Goal: Information Seeking & Learning: Learn about a topic

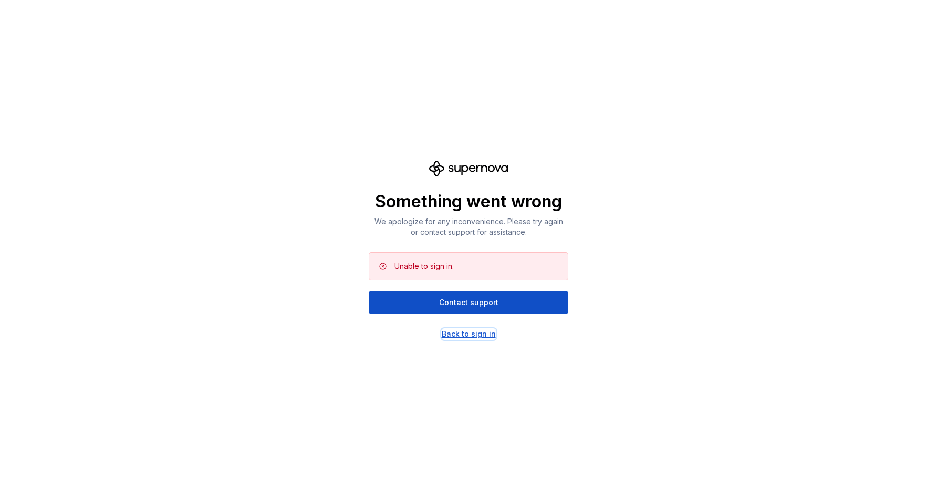
click at [472, 329] on div "Back to sign in" at bounding box center [469, 334] width 54 height 11
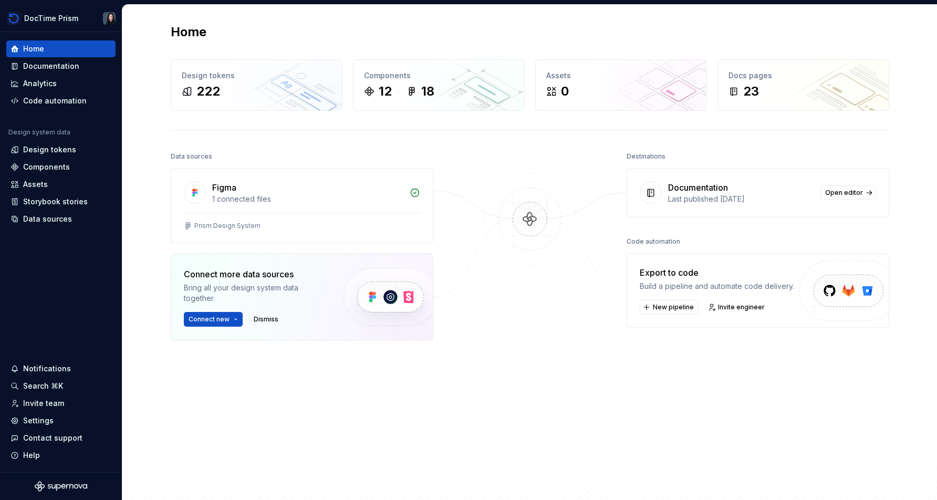
scroll to position [15, 0]
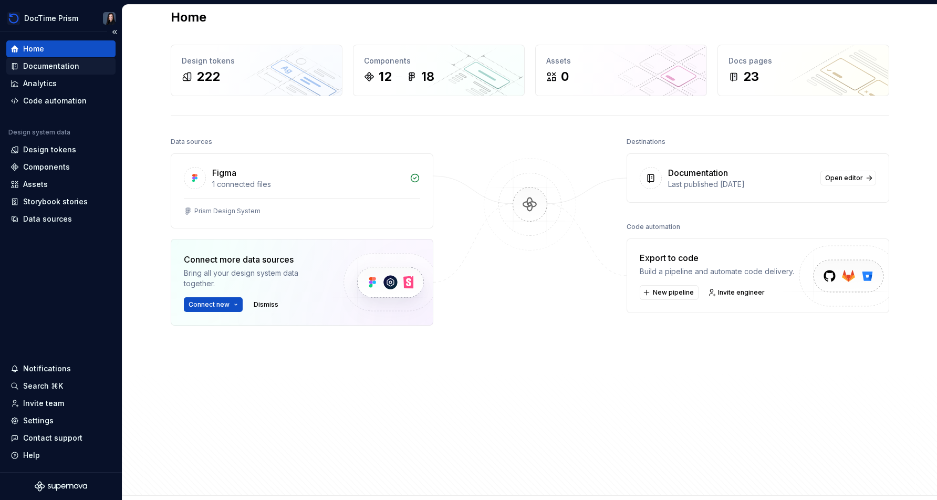
click at [57, 62] on div "Documentation" at bounding box center [51, 66] width 56 height 11
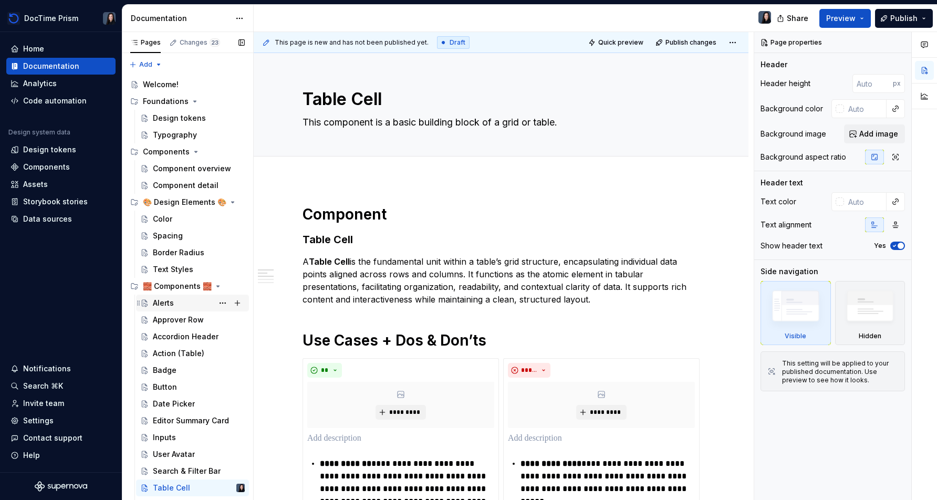
click at [193, 306] on div "Alerts" at bounding box center [199, 303] width 92 height 15
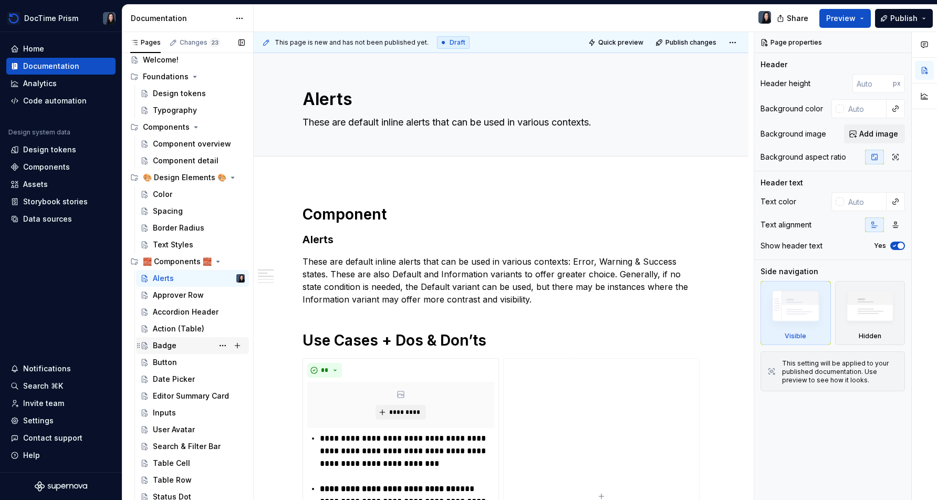
scroll to position [27, 0]
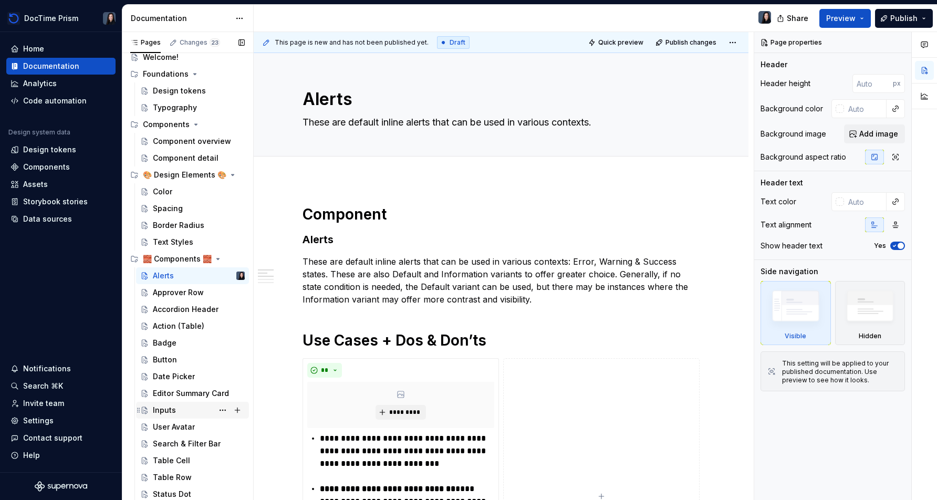
click at [180, 405] on div "Inputs" at bounding box center [199, 410] width 92 height 15
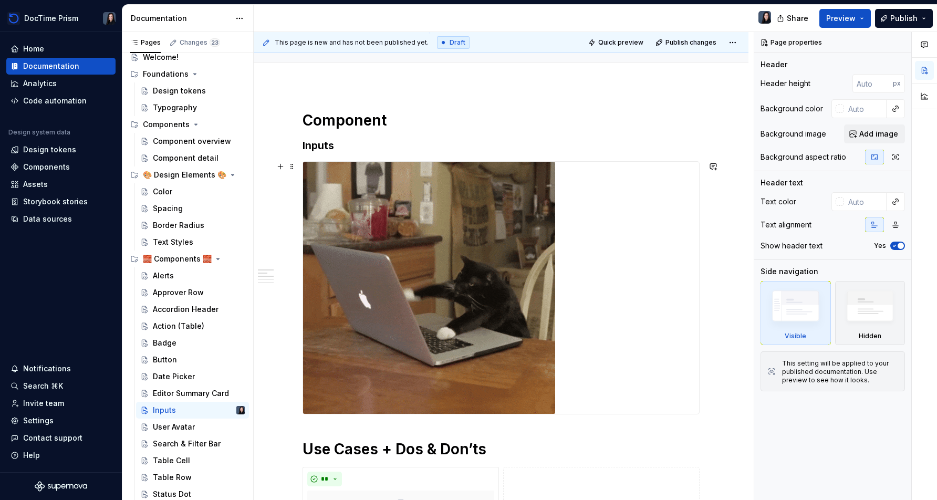
scroll to position [97, 0]
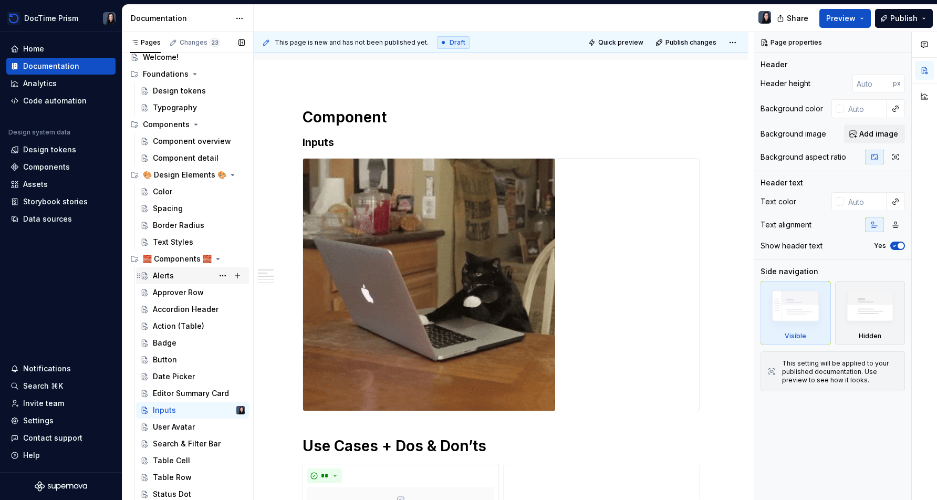
click at [175, 281] on div "Alerts" at bounding box center [199, 275] width 92 height 15
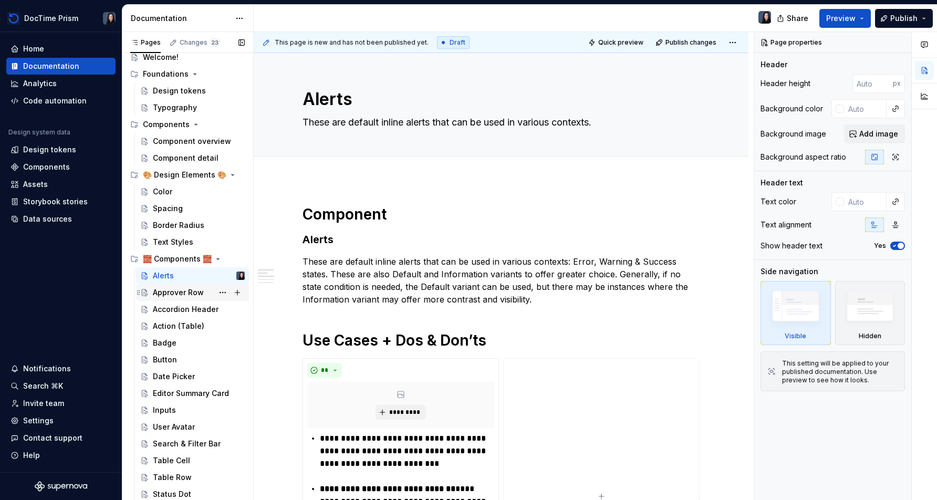
click at [178, 294] on div "Approver Row" at bounding box center [178, 292] width 51 height 11
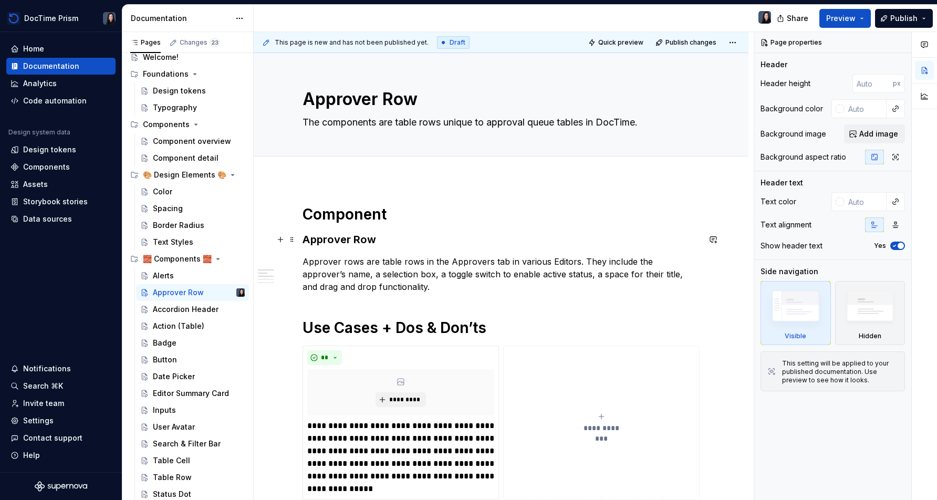
click at [407, 242] on h3 "Approver Row" at bounding box center [500, 239] width 397 height 15
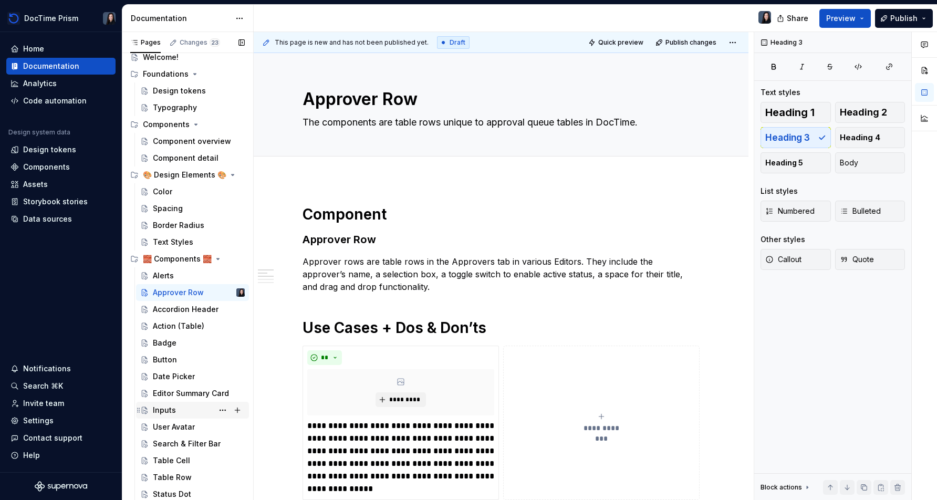
click at [183, 412] on div "Inputs" at bounding box center [199, 410] width 92 height 15
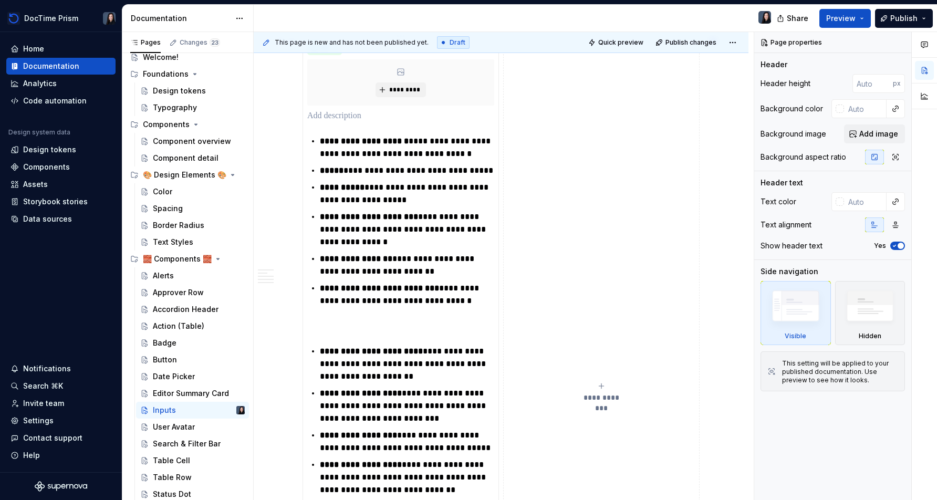
scroll to position [526, 0]
click at [381, 311] on div "**********" at bounding box center [400, 426] width 187 height 634
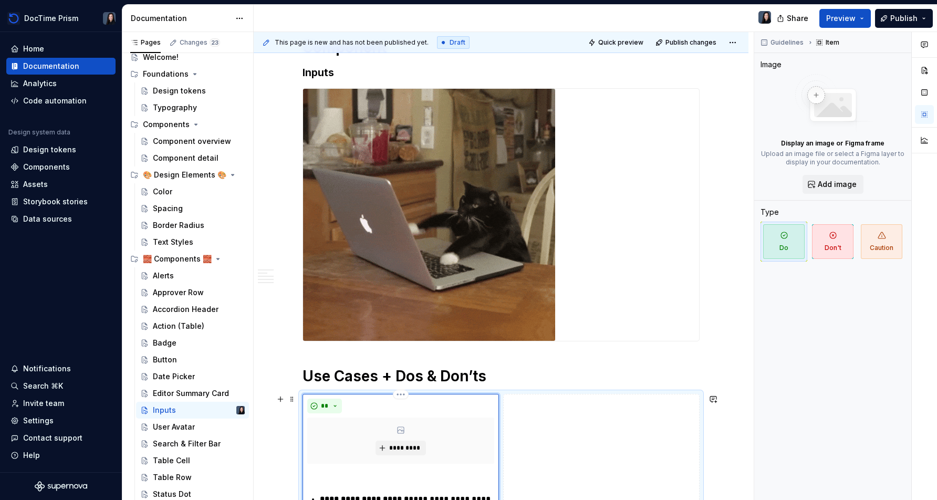
scroll to position [0, 0]
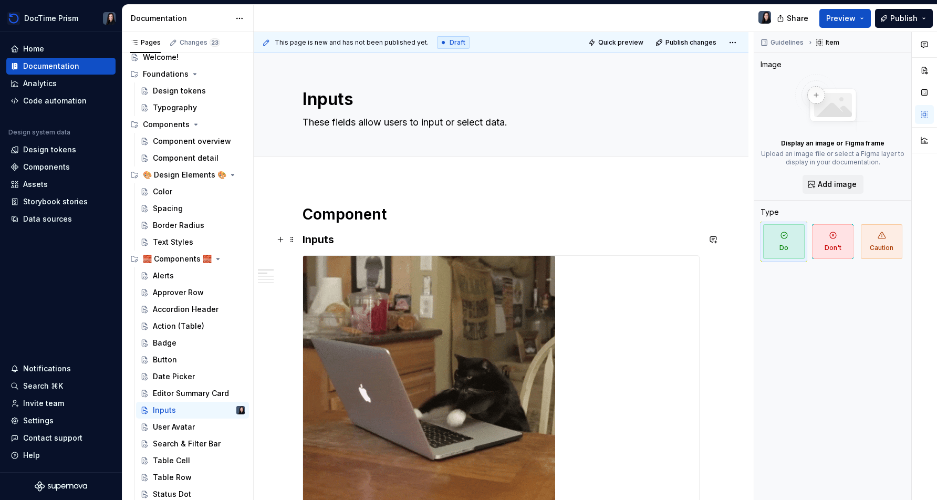
click at [371, 233] on h3 "Inputs" at bounding box center [500, 239] width 397 height 15
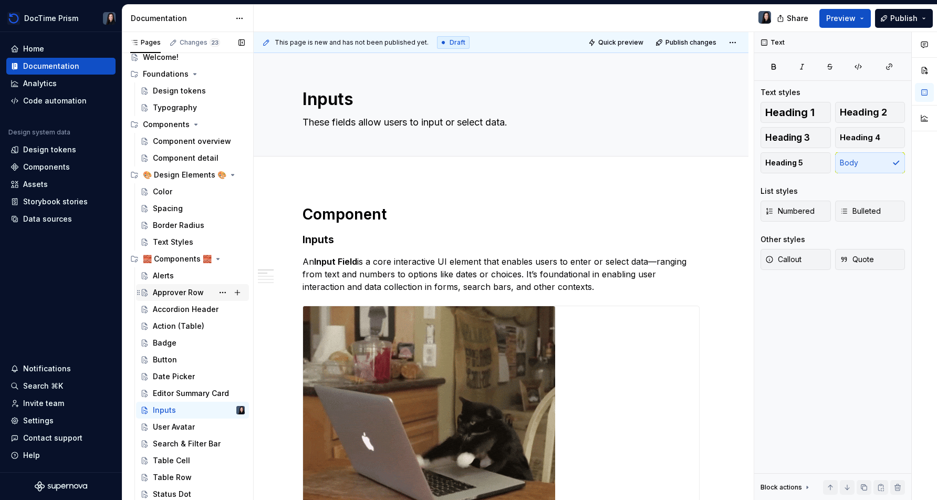
click at [182, 292] on div "Approver Row" at bounding box center [178, 292] width 51 height 11
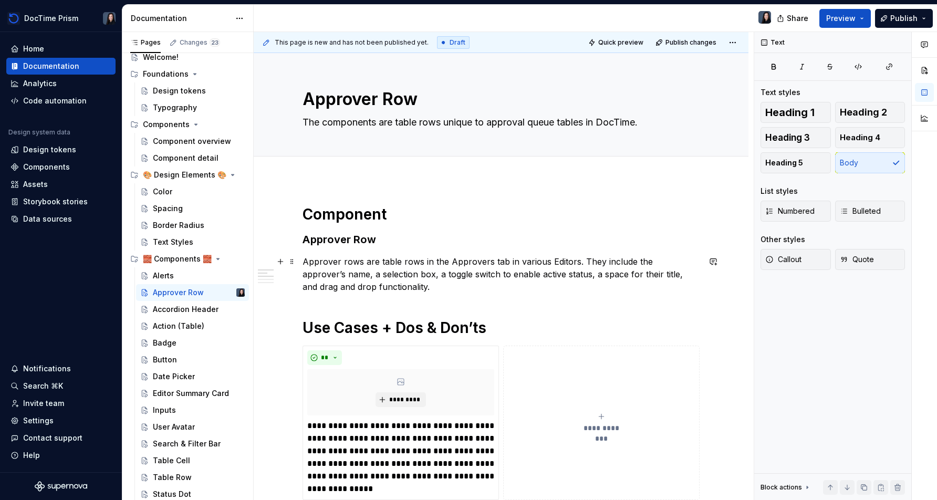
click at [470, 286] on p "Approver rows are table rows in the Approvers tab in various Editors. They incl…" at bounding box center [500, 274] width 397 height 38
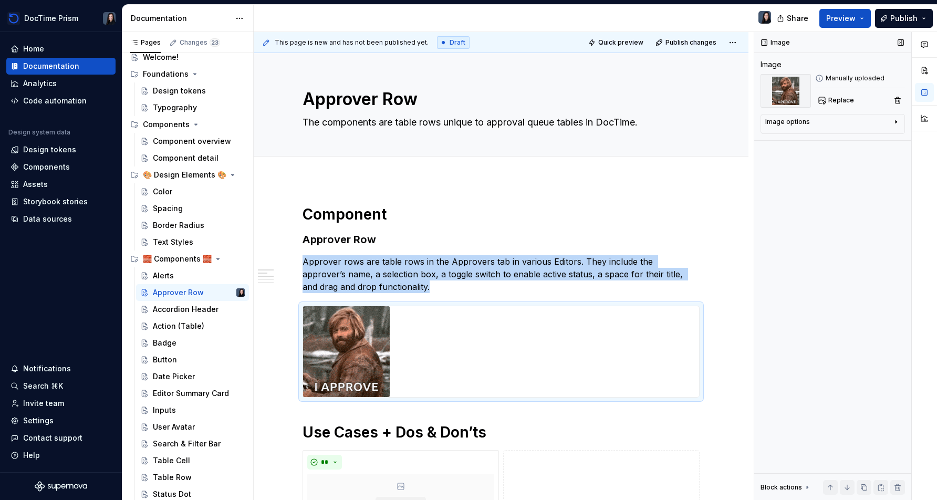
click at [841, 126] on div "Image options" at bounding box center [828, 124] width 127 height 13
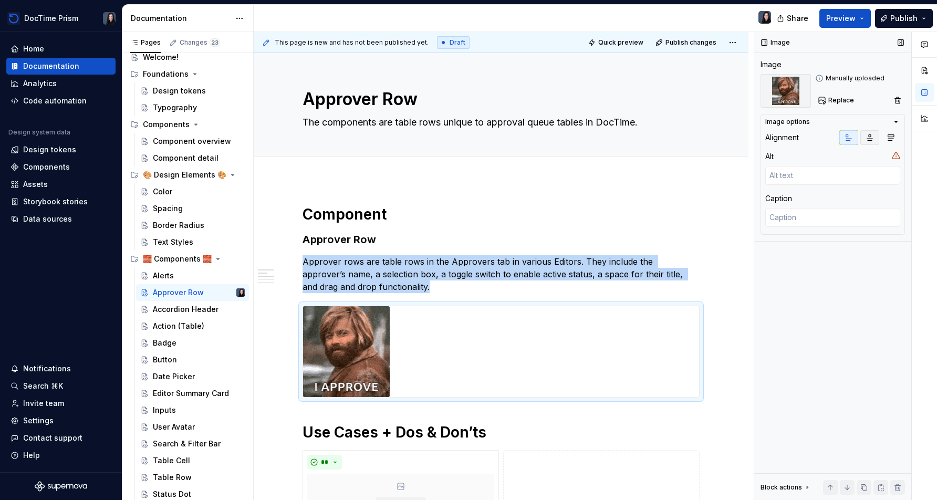
click at [868, 140] on icon "button" at bounding box center [870, 138] width 6 height 6
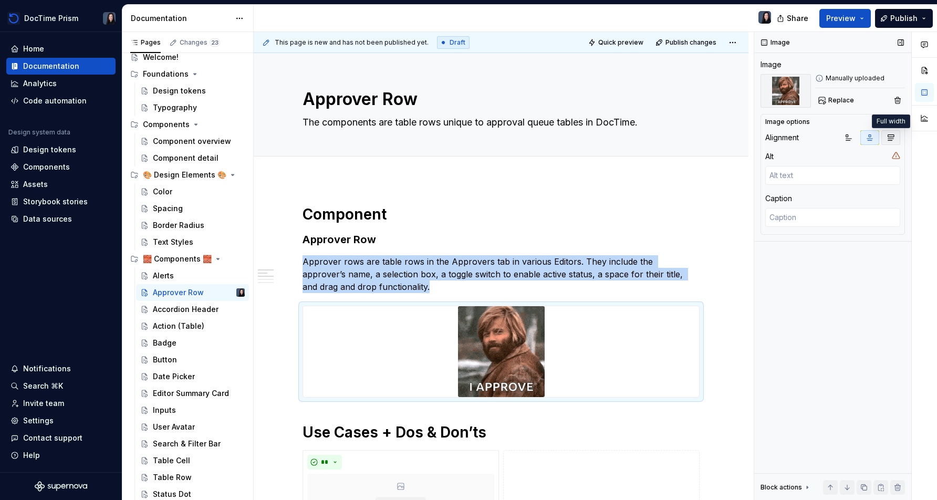
click at [892, 137] on icon "button" at bounding box center [891, 138] width 6 height 6
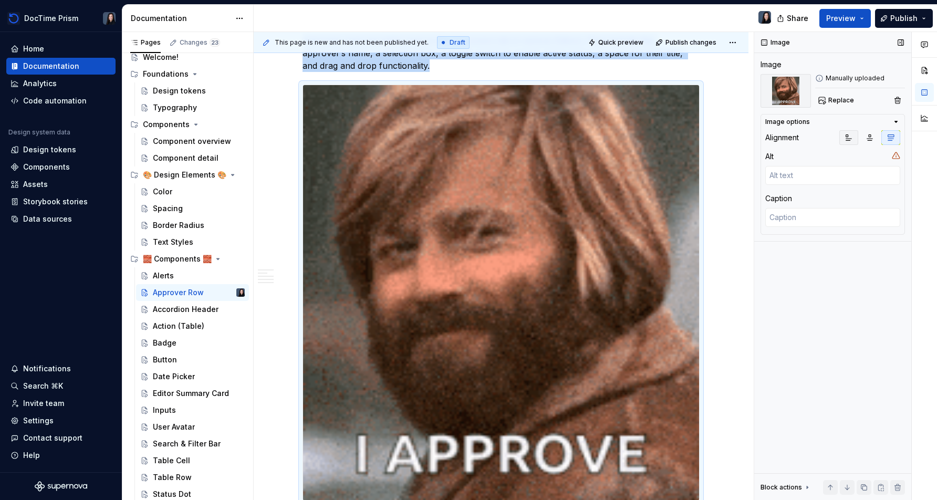
click at [854, 138] on button "button" at bounding box center [848, 137] width 19 height 15
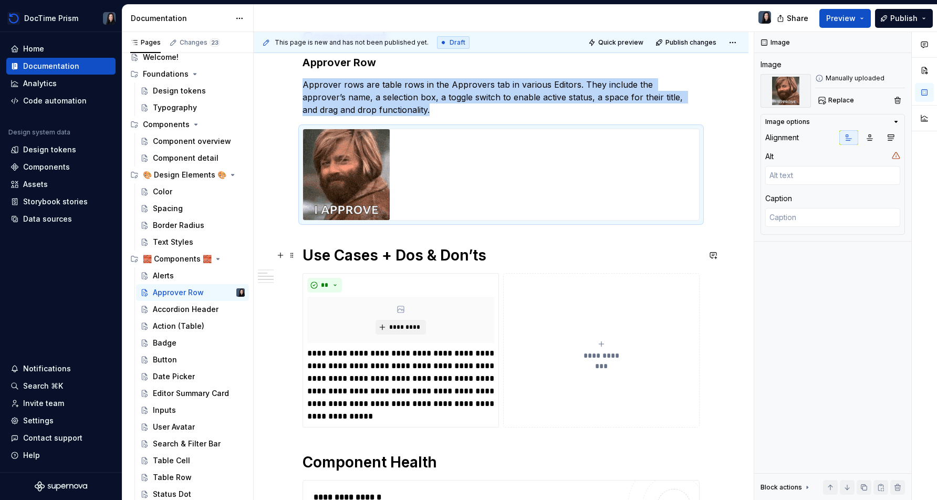
scroll to position [176, 0]
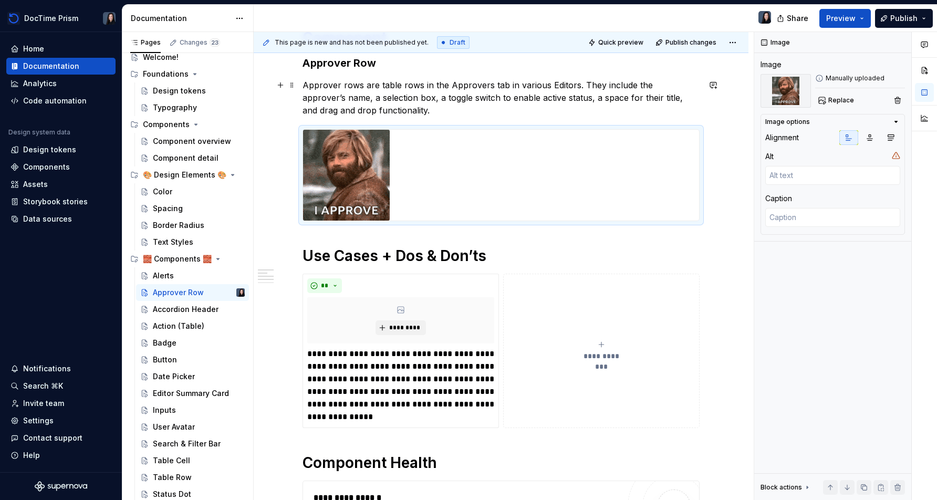
click at [316, 102] on p "Approver rows are table rows in the Approvers tab in various Editors. They incl…" at bounding box center [500, 98] width 397 height 38
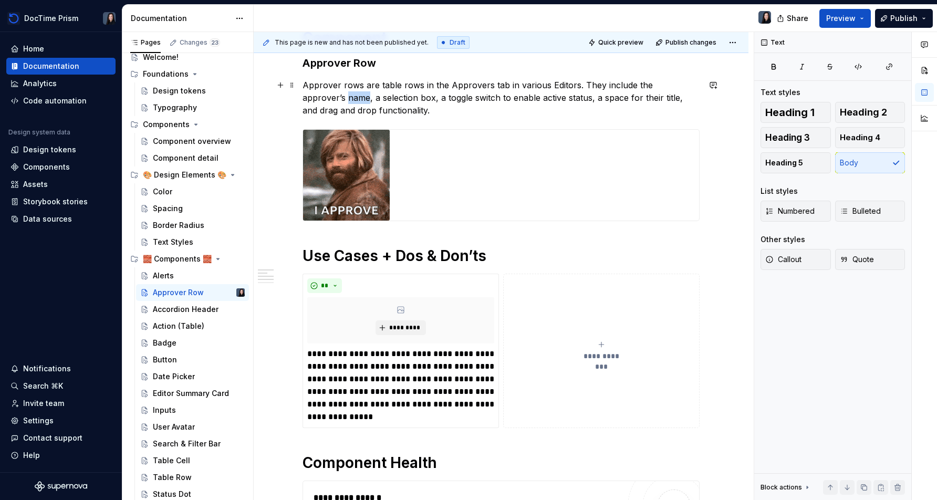
click at [316, 102] on p "Approver rows are table rows in the Approvers tab in various Editors. They incl…" at bounding box center [500, 98] width 397 height 38
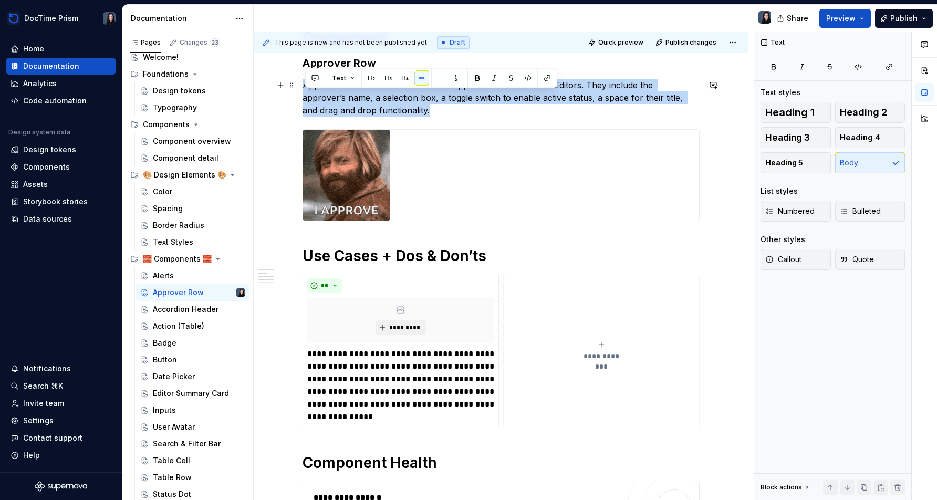
click at [316, 102] on p "Approver rows are table rows in the Approvers tab in various Editors. They incl…" at bounding box center [500, 98] width 397 height 38
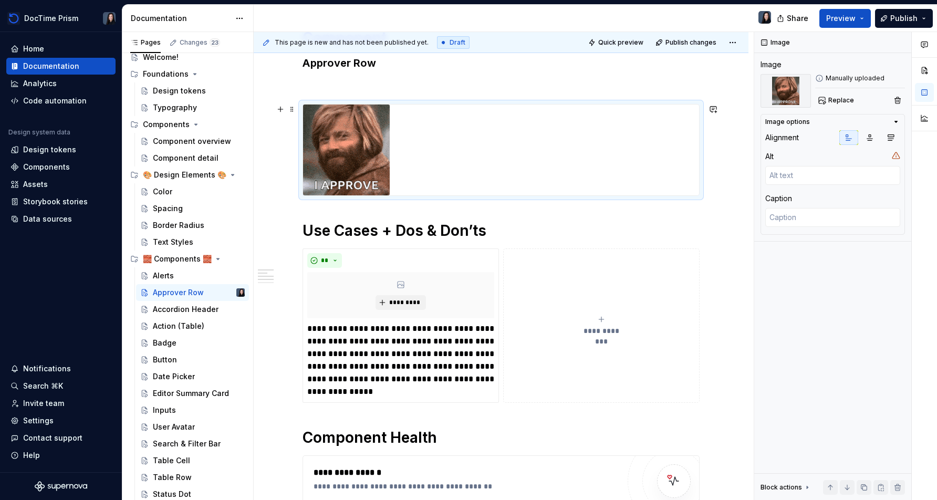
click at [454, 150] on div at bounding box center [501, 149] width 396 height 91
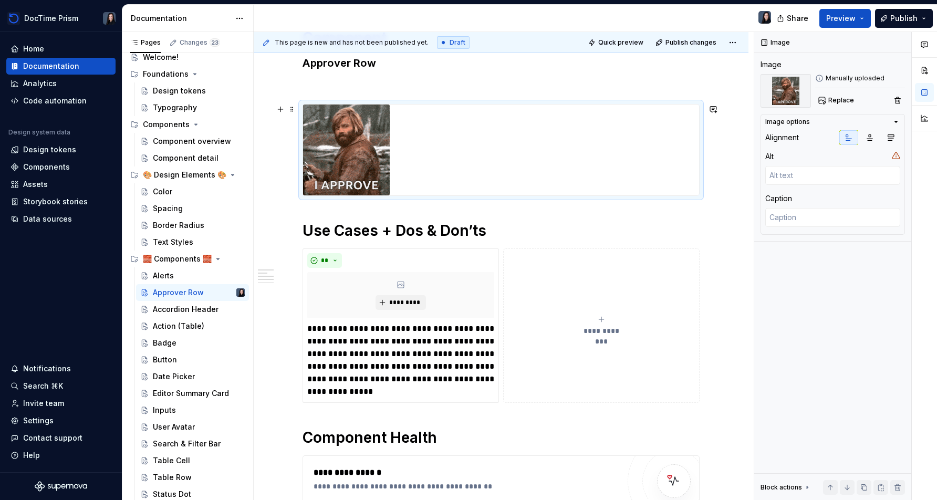
click at [454, 150] on div at bounding box center [501, 149] width 396 height 91
click at [615, 152] on div at bounding box center [501, 149] width 396 height 91
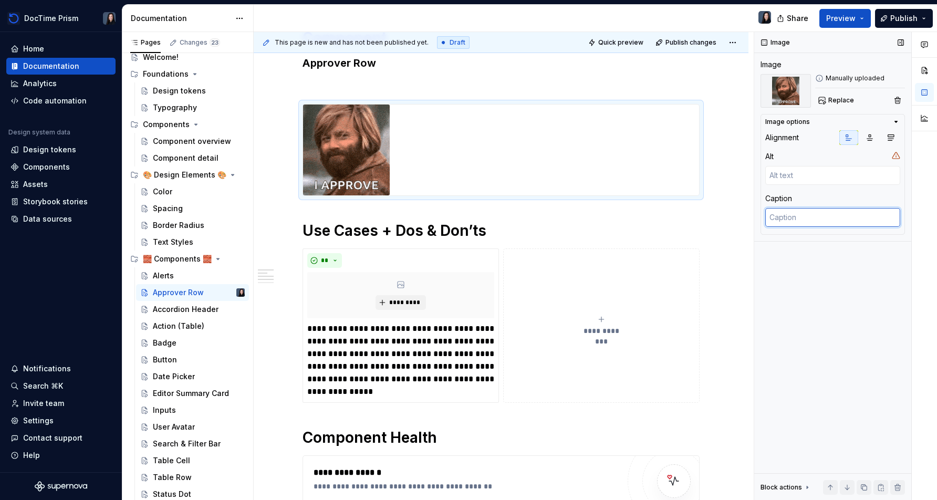
click at [812, 217] on textarea at bounding box center [832, 217] width 135 height 19
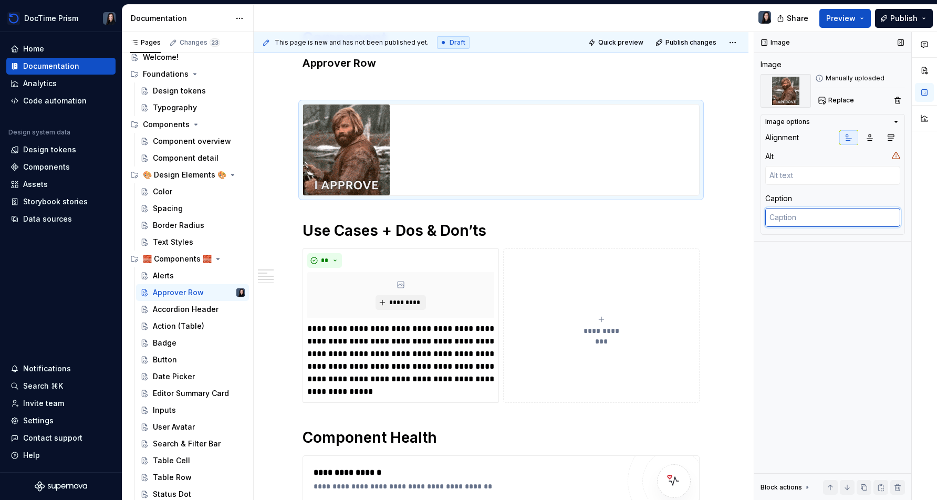
paste textarea "Approver rows are table rows in the Approvers tab in various Editors. They incl…"
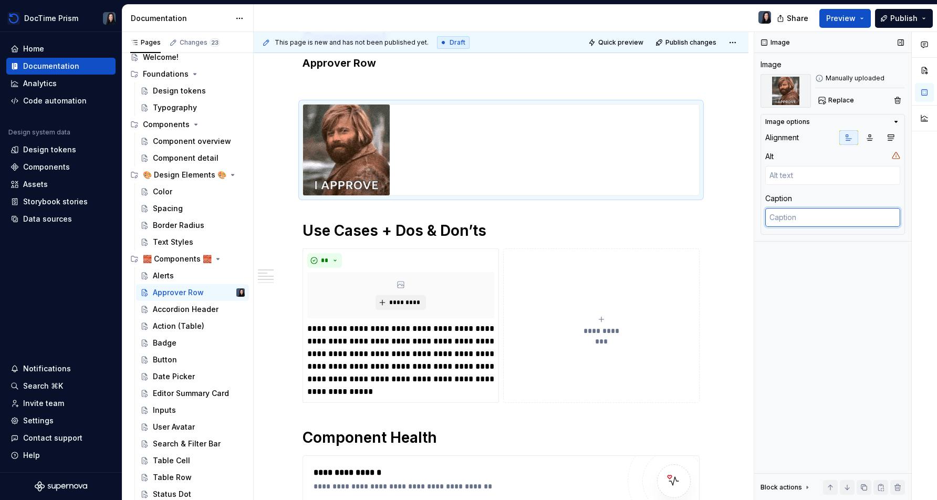
type textarea "*"
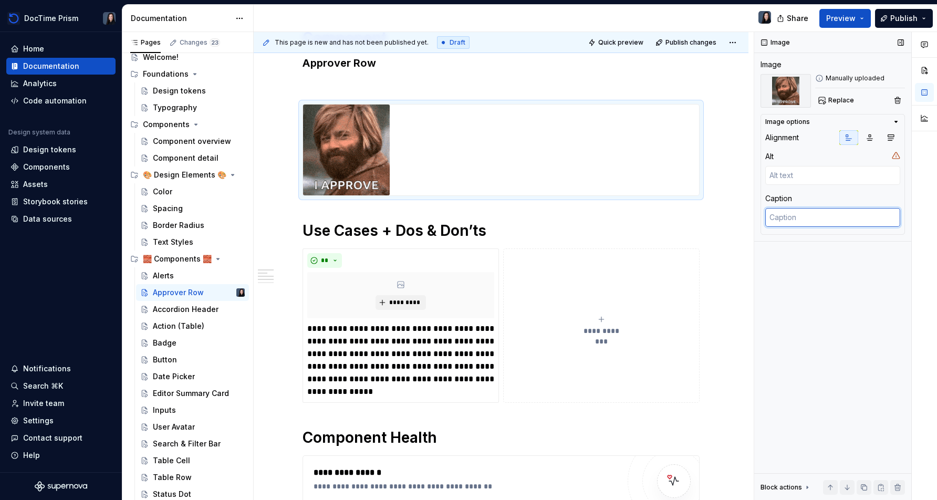
type textarea "Approver rows are table rows in the Approvers tab in various Editors. They incl…"
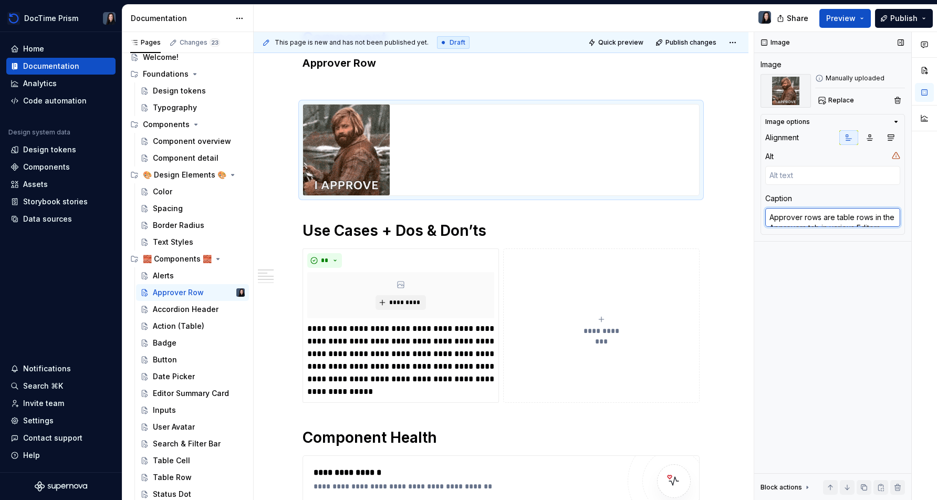
scroll to position [5, 0]
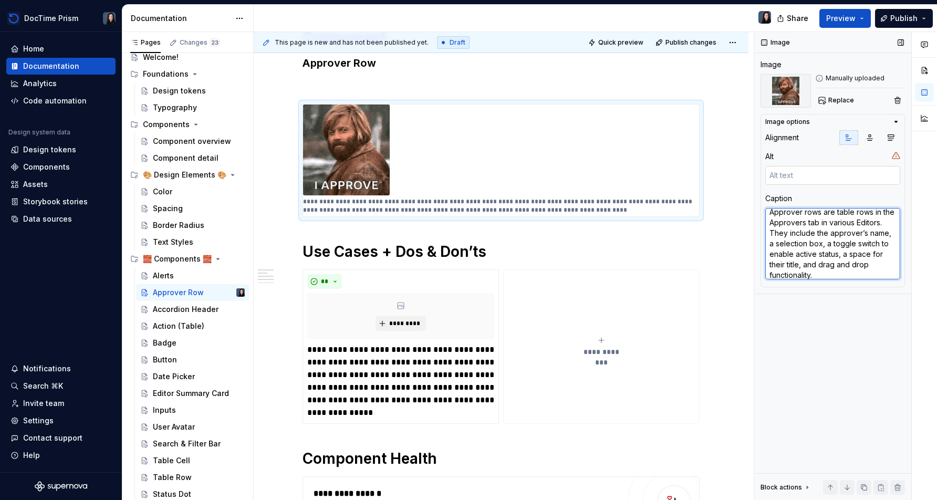
type textarea "*"
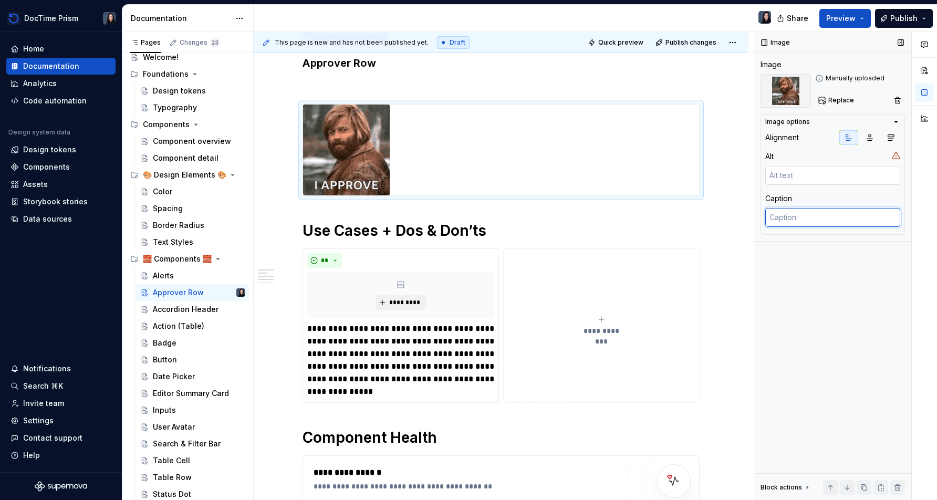
scroll to position [0, 0]
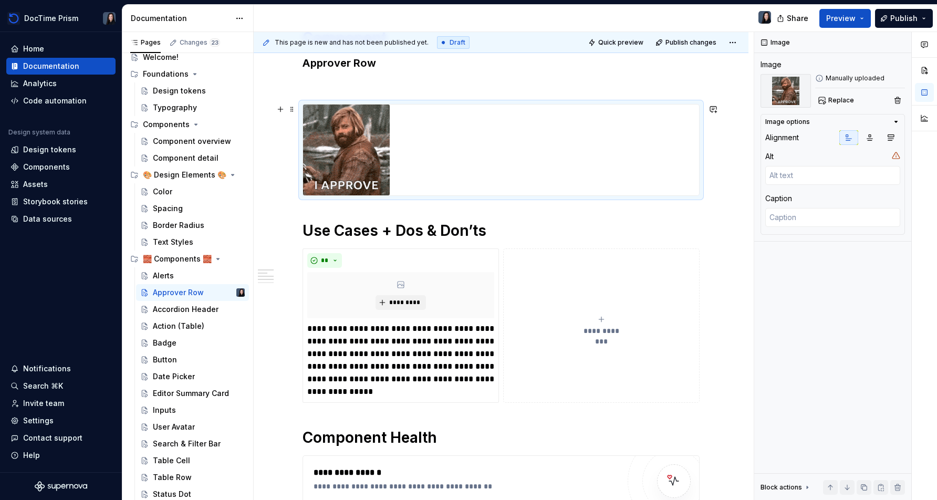
click at [726, 145] on div "**********" at bounding box center [501, 471] width 495 height 936
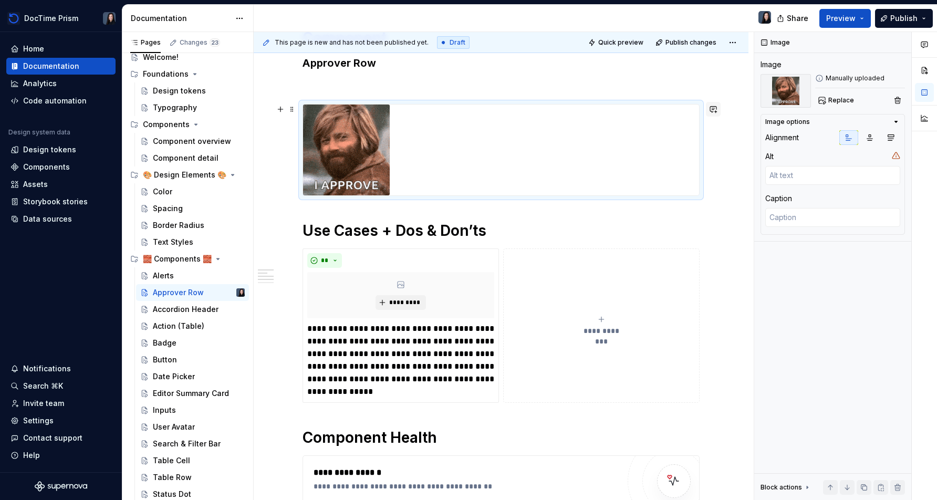
click at [719, 112] on button "button" at bounding box center [713, 109] width 15 height 15
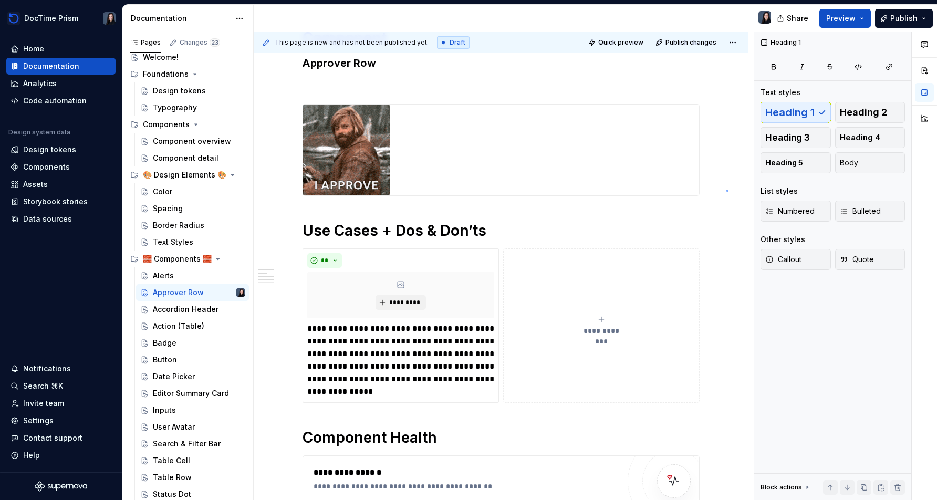
click at [726, 190] on div "**********" at bounding box center [504, 266] width 500 height 468
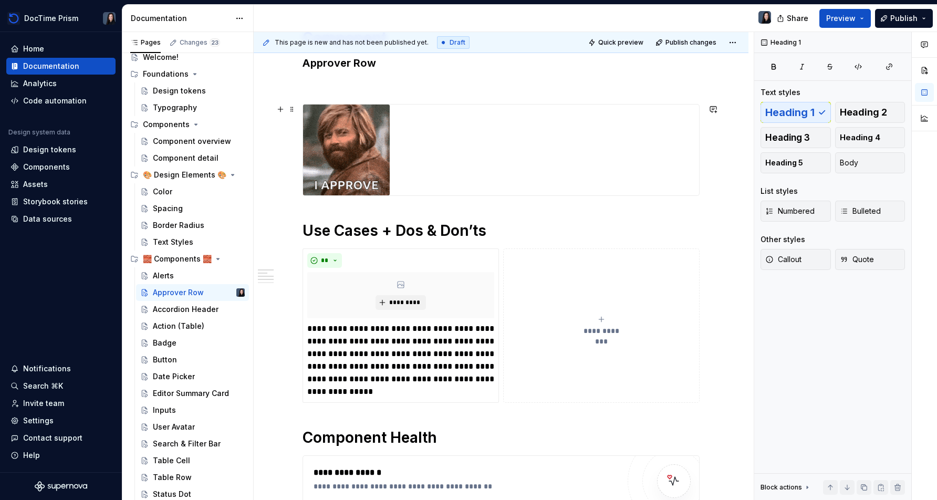
click at [712, 168] on div "**********" at bounding box center [501, 471] width 495 height 936
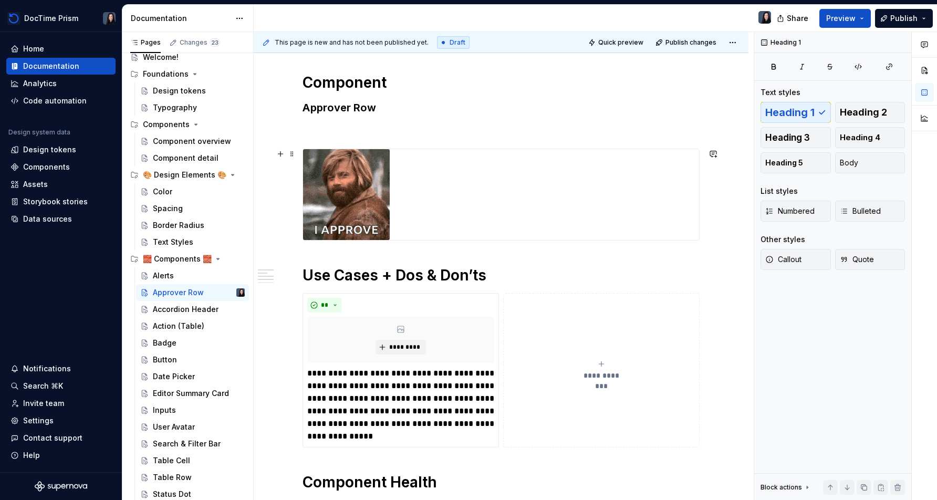
scroll to position [114, 0]
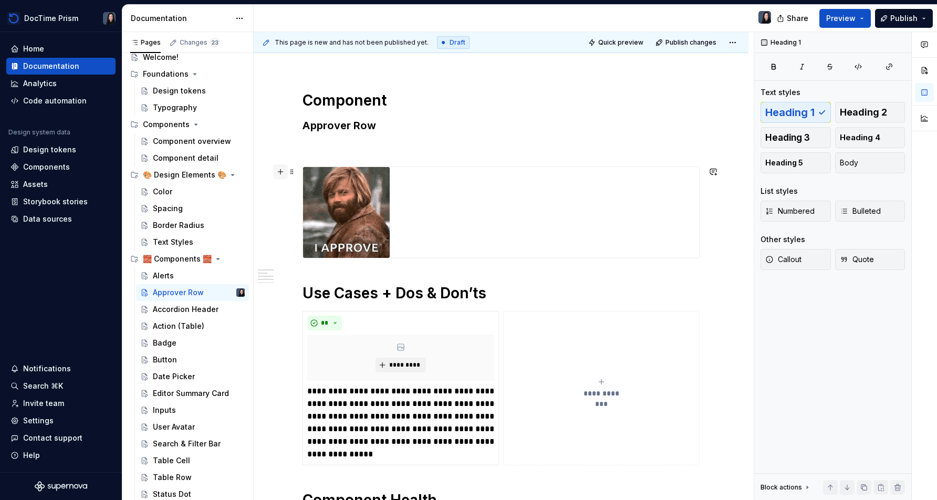
click at [285, 170] on button "button" at bounding box center [280, 171] width 15 height 15
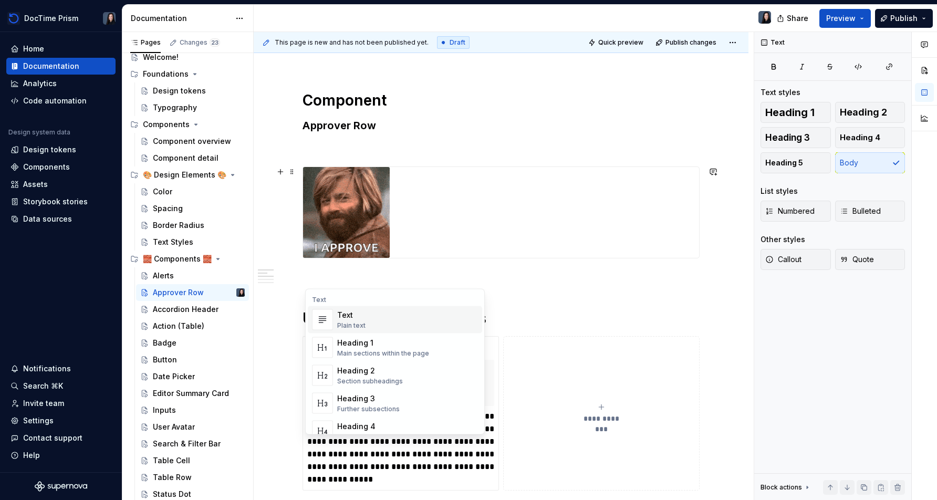
click at [368, 323] on div "Text Plain text" at bounding box center [407, 319] width 141 height 21
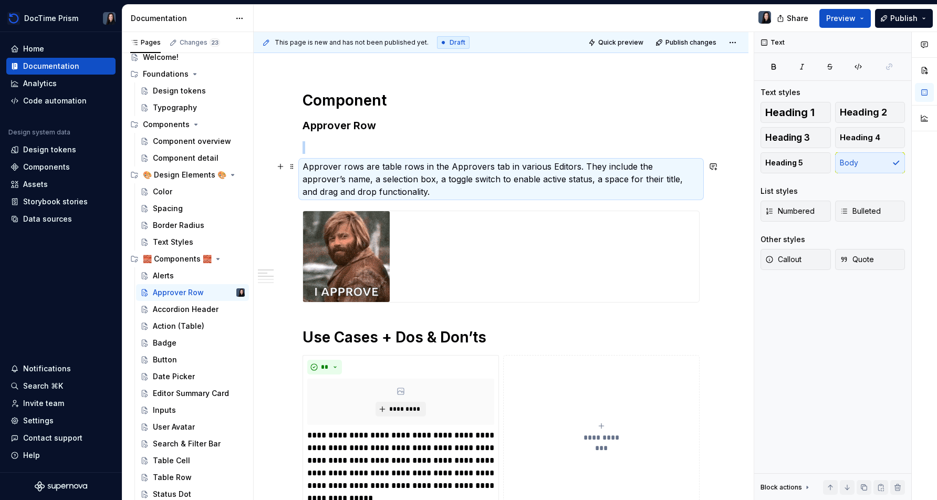
click at [356, 181] on p "Approver rows are table rows in the Approvers tab in various Editors. They incl…" at bounding box center [500, 179] width 397 height 38
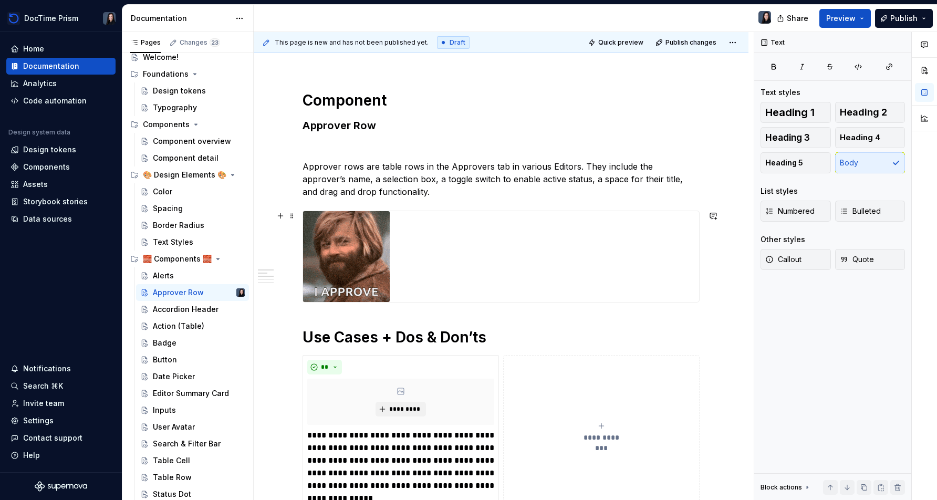
click at [467, 265] on div at bounding box center [501, 256] width 396 height 91
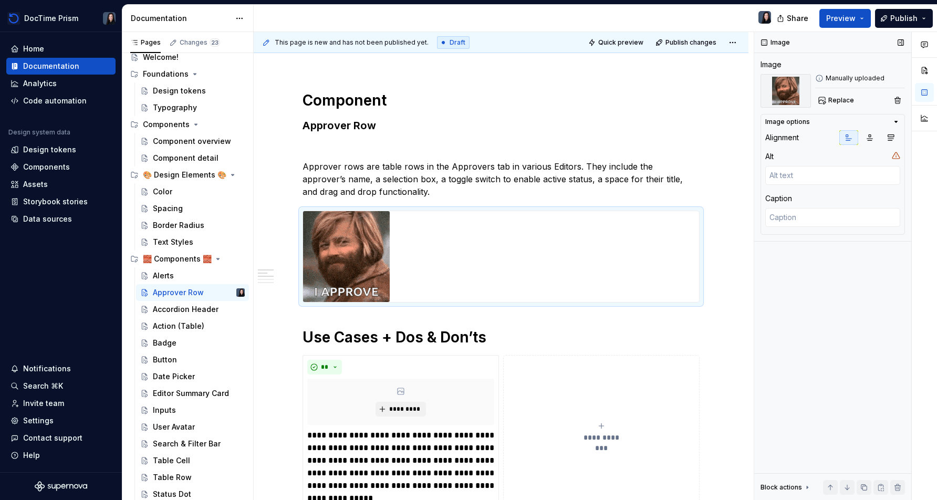
click at [894, 123] on icon "button" at bounding box center [896, 122] width 8 height 8
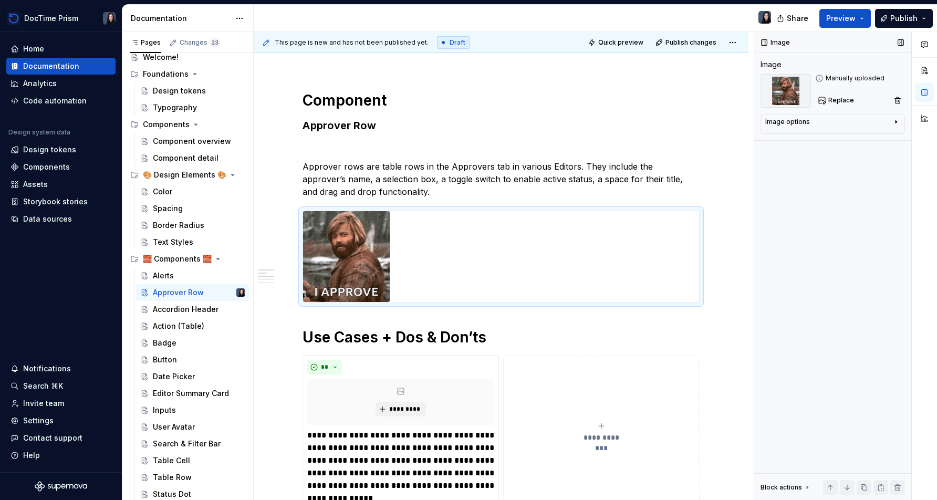
click at [894, 123] on icon "button" at bounding box center [896, 122] width 8 height 8
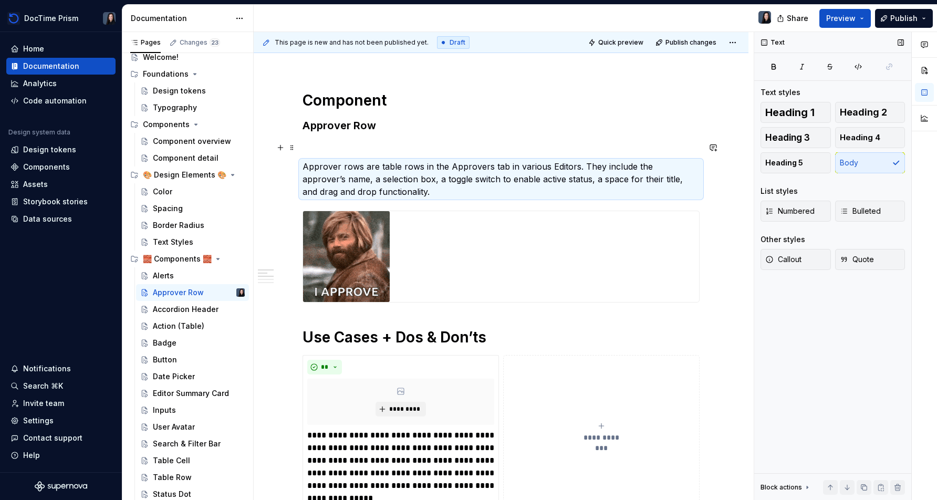
click at [563, 141] on p at bounding box center [500, 147] width 397 height 13
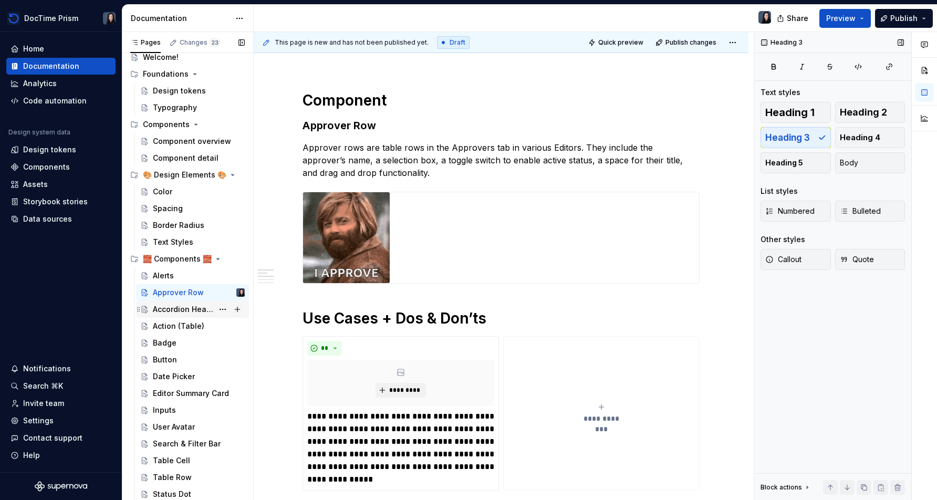
click at [194, 305] on div "Accordion Header" at bounding box center [183, 309] width 60 height 11
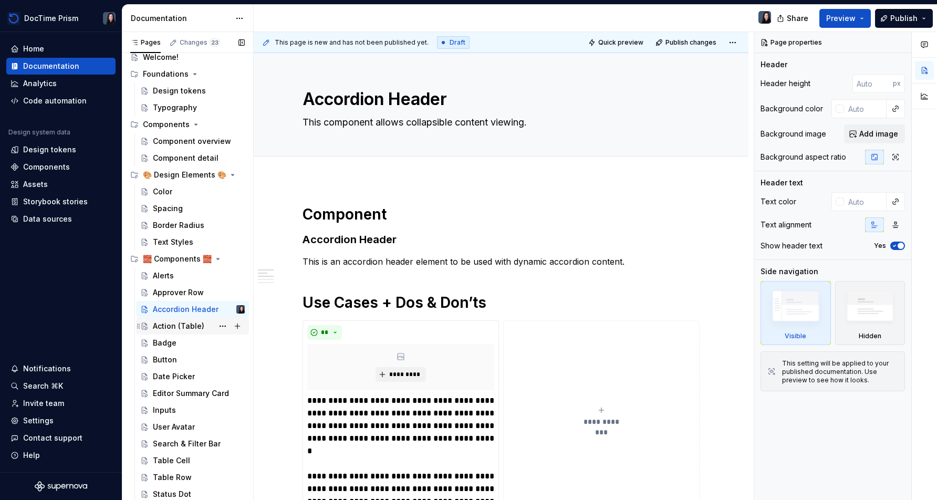
click at [192, 329] on div "Action (Table)" at bounding box center [178, 326] width 51 height 11
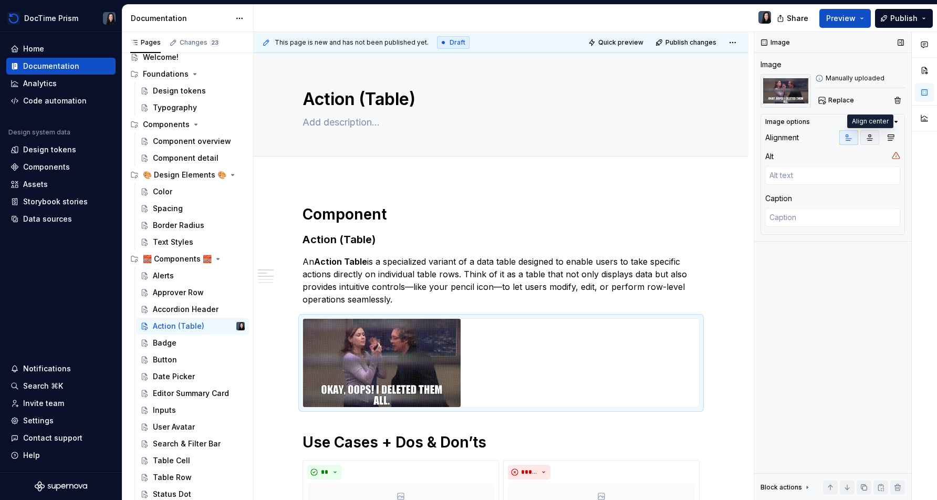
click at [876, 140] on button "button" at bounding box center [869, 137] width 19 height 15
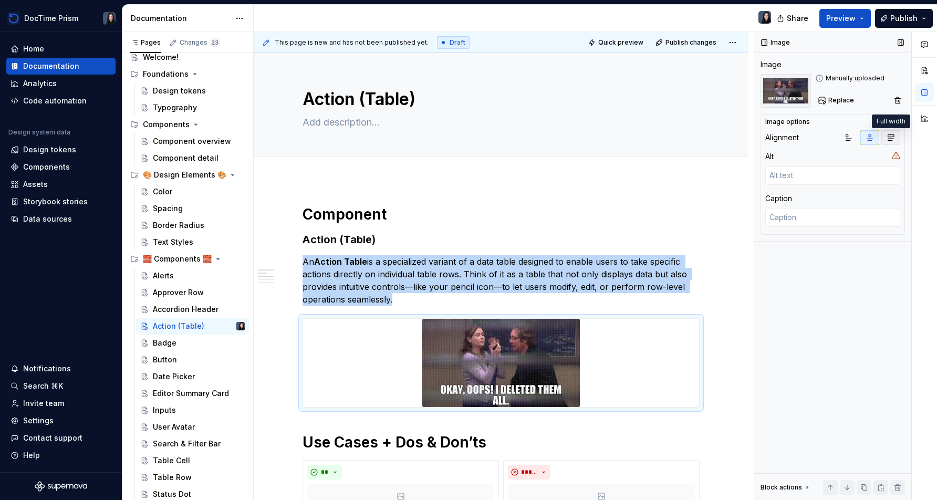
click at [892, 140] on icon "button" at bounding box center [890, 137] width 8 height 8
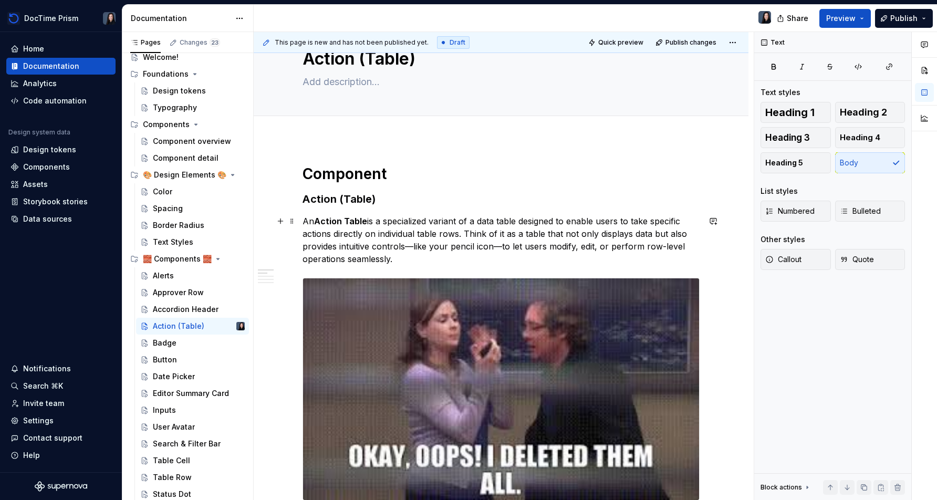
click at [627, 239] on p "An Action Table is a specialized variant of a data table designed to enable use…" at bounding box center [500, 240] width 397 height 50
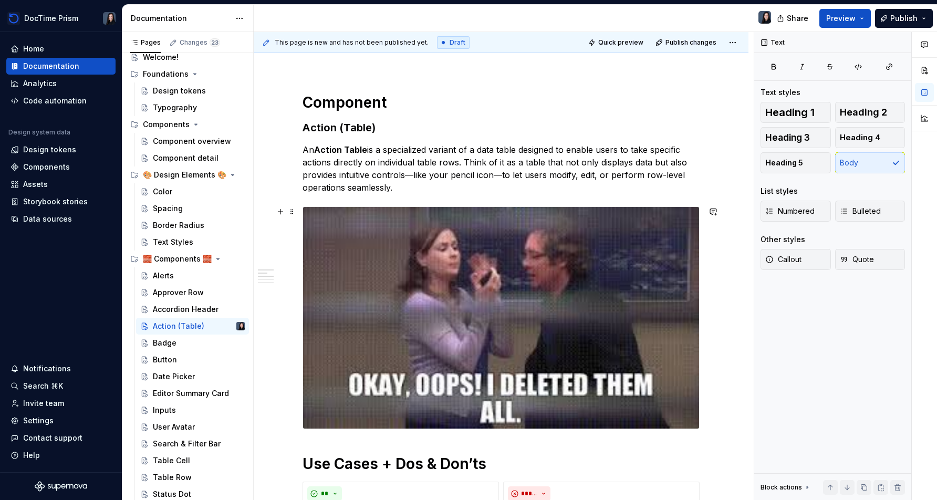
scroll to position [114, 0]
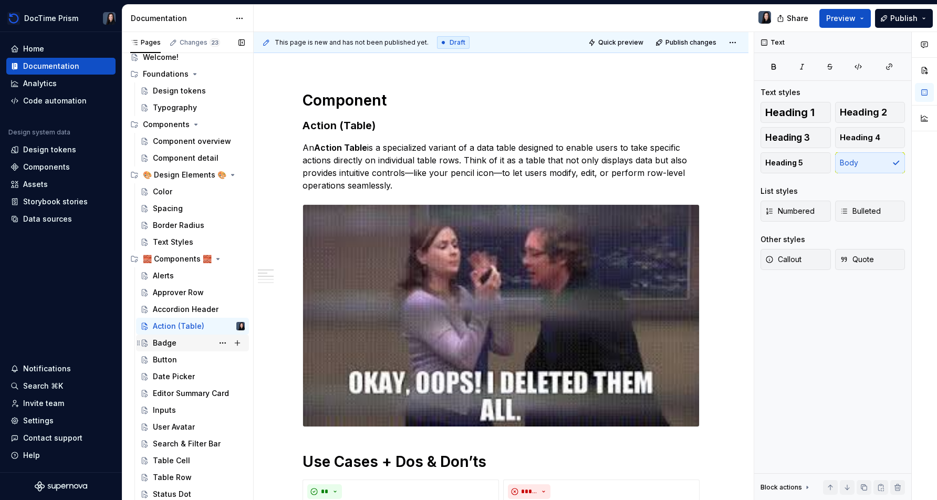
click at [187, 343] on div "Badge" at bounding box center [199, 343] width 92 height 15
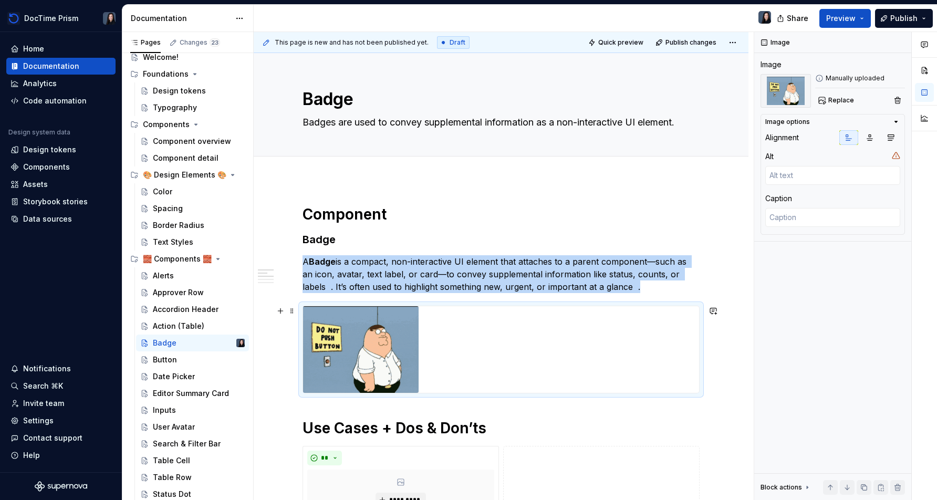
click at [358, 348] on img at bounding box center [361, 349] width 116 height 87
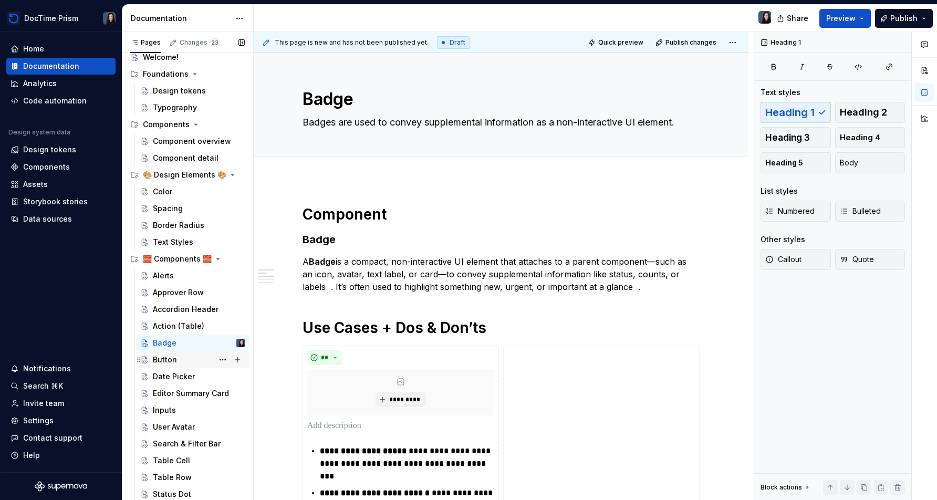
click at [176, 359] on div "Button" at bounding box center [199, 359] width 92 height 15
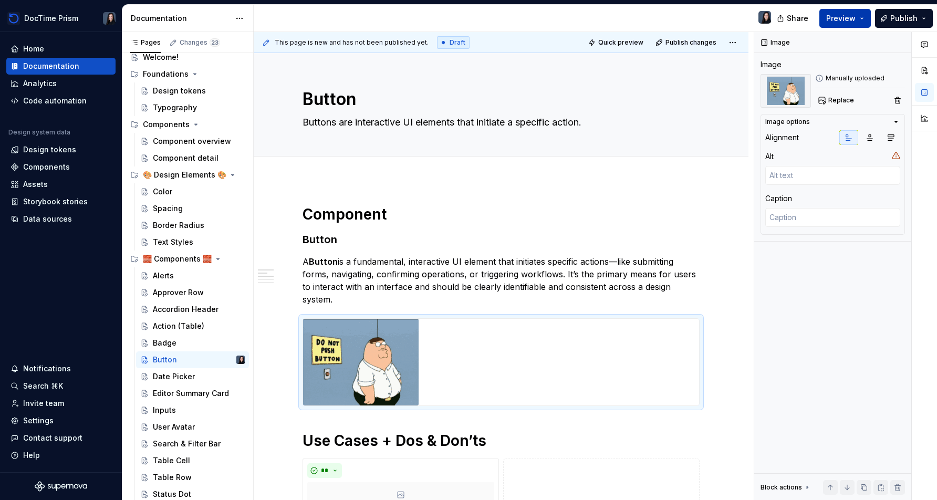
click at [841, 24] on button "Preview" at bounding box center [844, 18] width 51 height 19
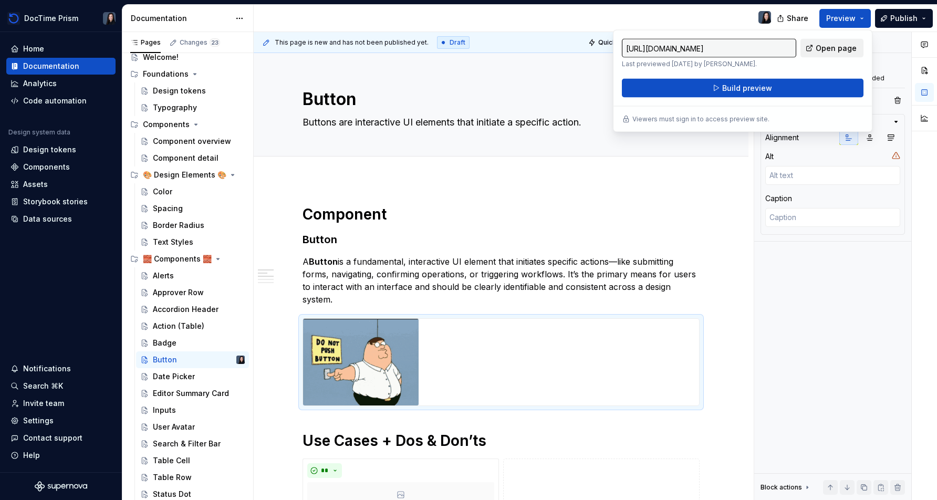
click at [831, 52] on span "Open page" at bounding box center [835, 48] width 41 height 11
click at [747, 86] on span "Build preview" at bounding box center [747, 88] width 50 height 11
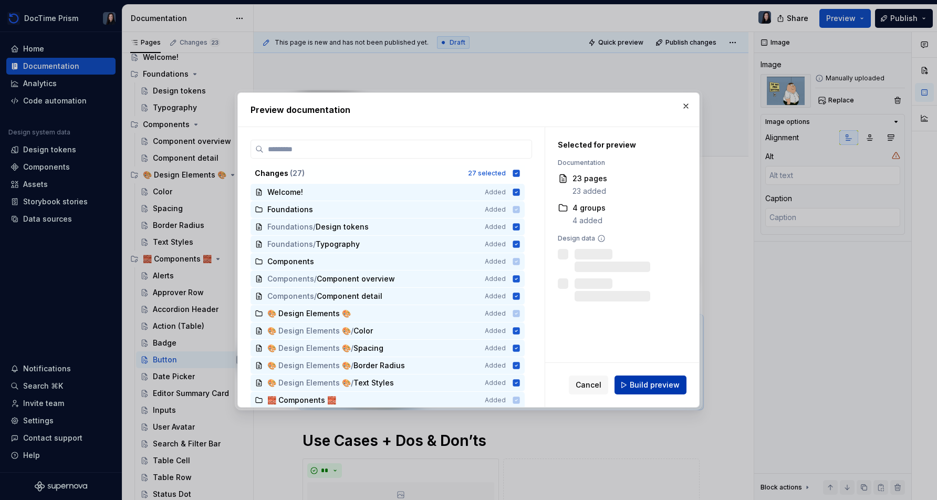
click at [654, 392] on button "Build preview" at bounding box center [650, 384] width 72 height 19
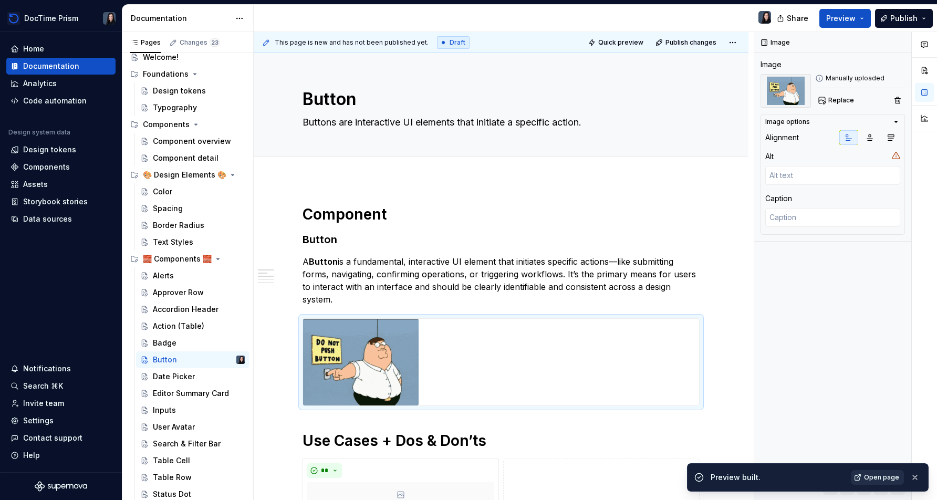
click at [868, 475] on span "Open page" at bounding box center [881, 477] width 35 height 8
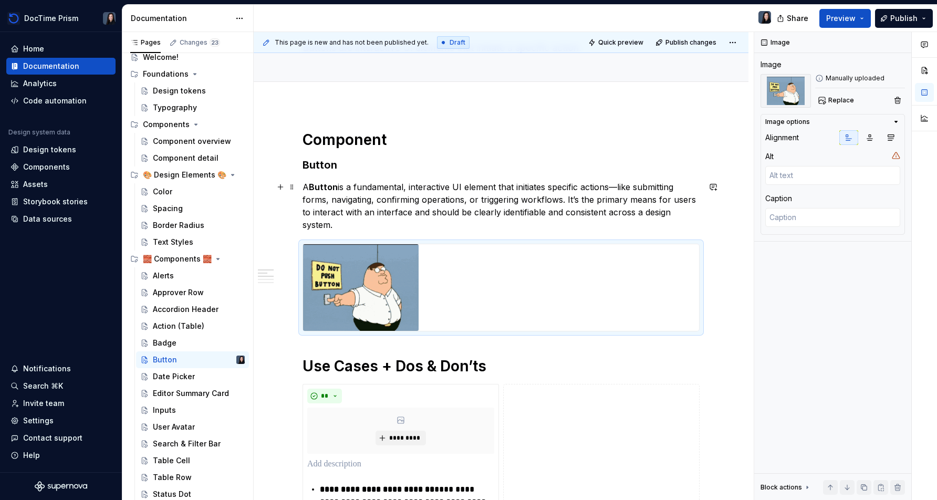
scroll to position [76, 0]
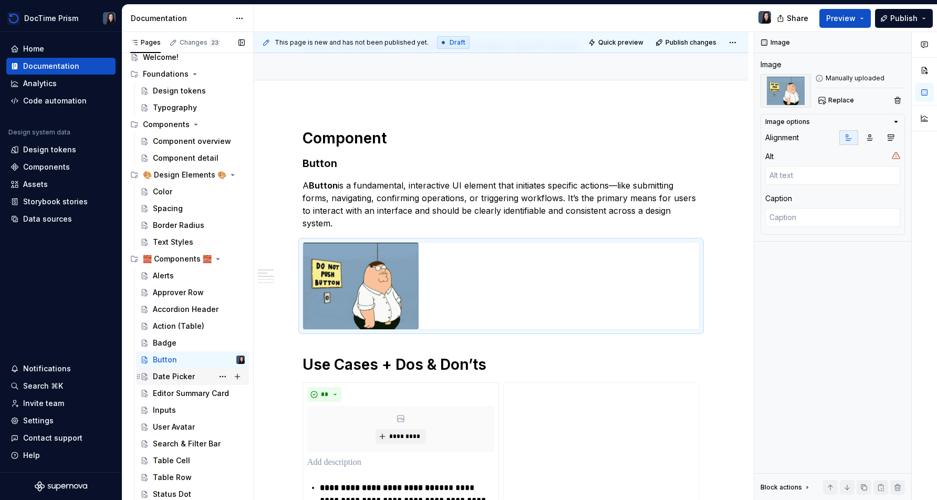
click at [182, 374] on div "Date Picker" at bounding box center [174, 376] width 42 height 11
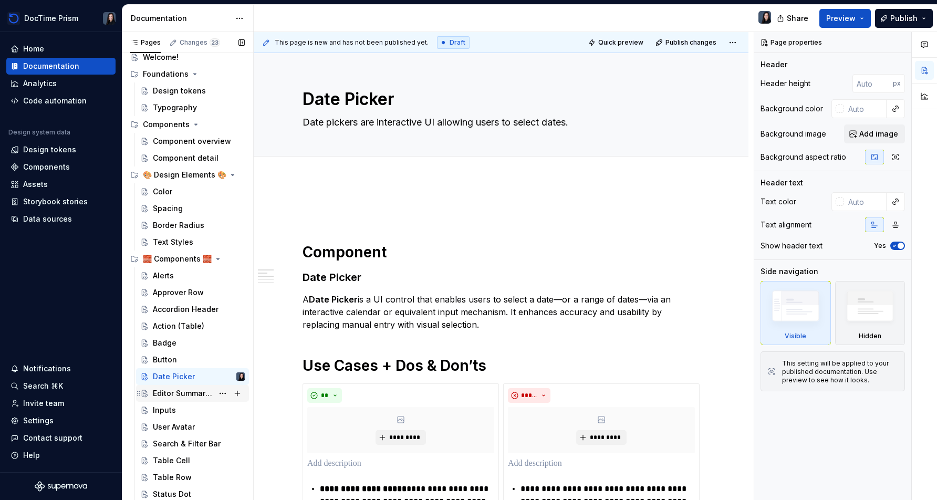
click at [194, 392] on div "Editor Summary Card" at bounding box center [183, 393] width 60 height 11
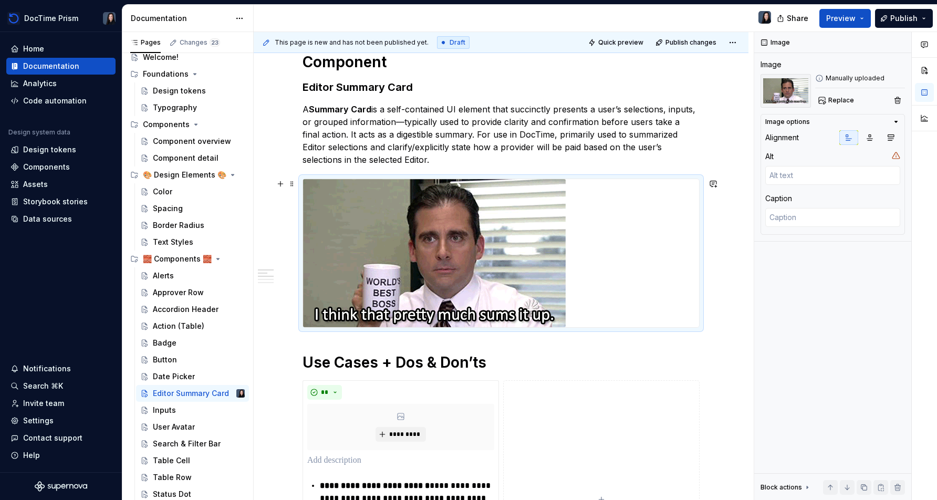
scroll to position [153, 0]
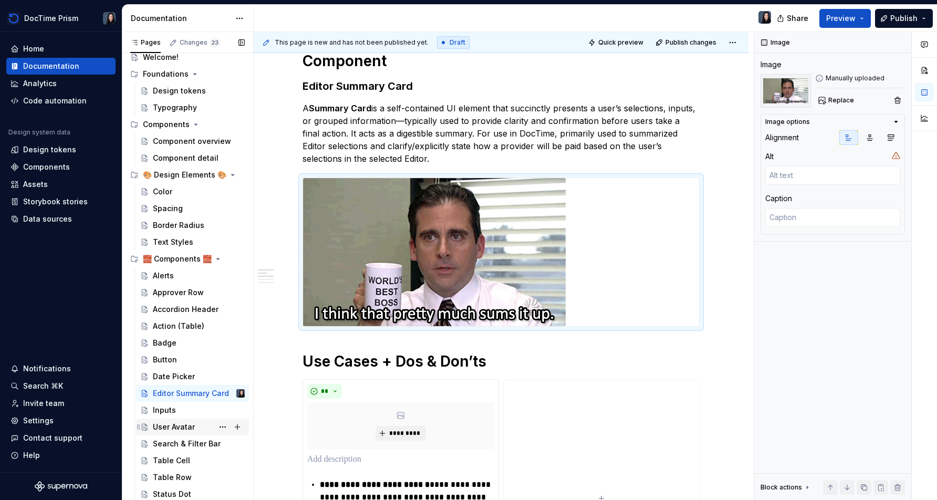
click at [191, 426] on div "User Avatar" at bounding box center [174, 427] width 42 height 11
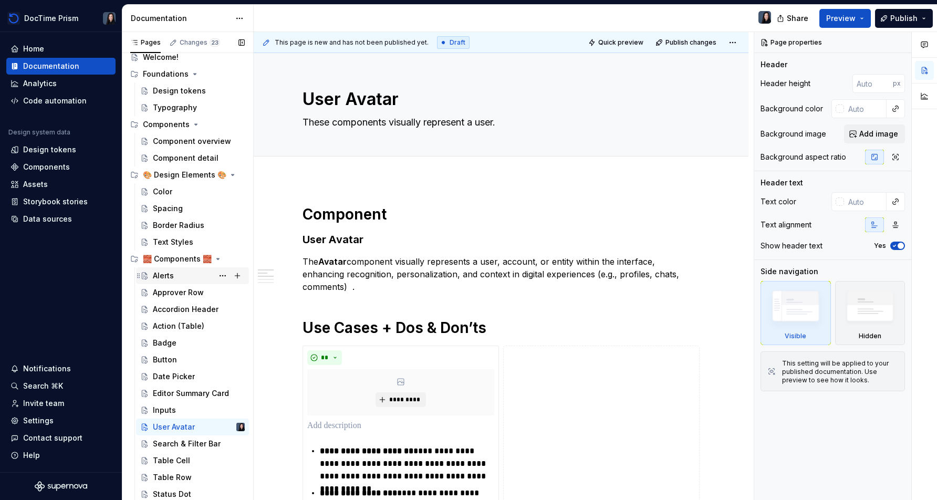
click at [183, 274] on div "Alerts" at bounding box center [199, 275] width 92 height 15
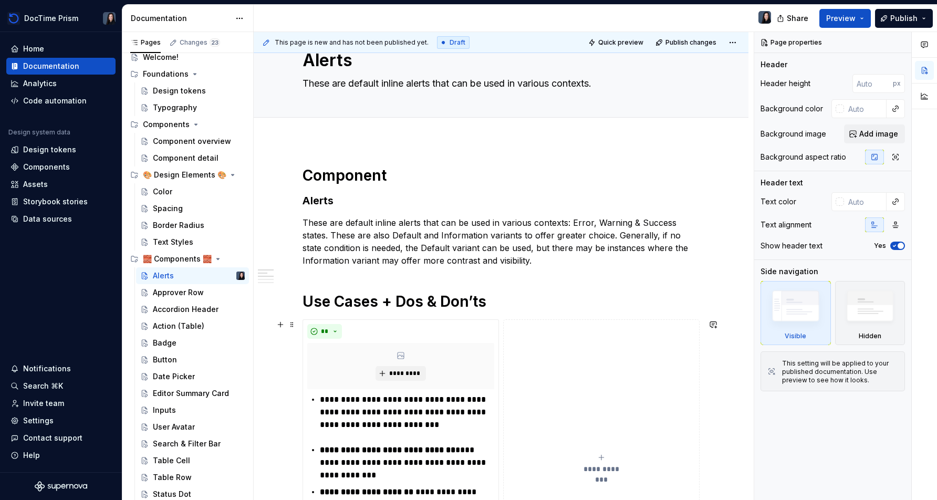
scroll to position [43, 0]
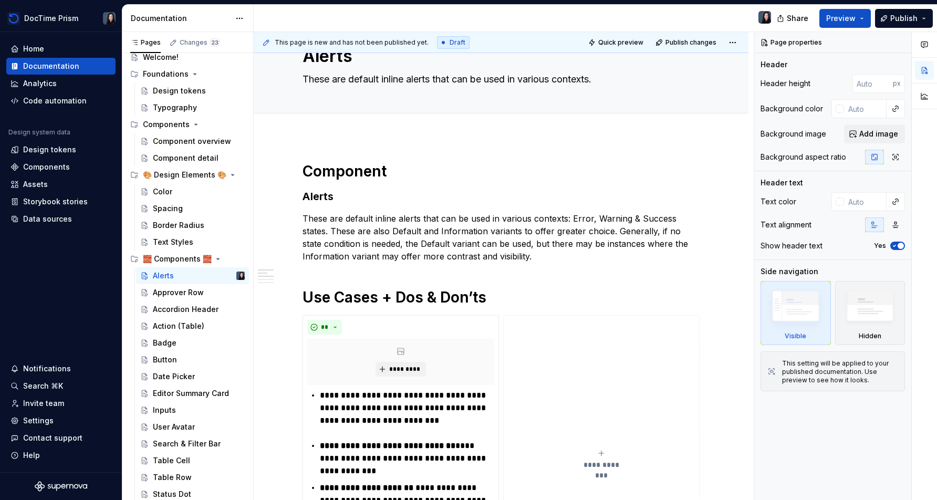
type textarea "*"
